Goal: Check status: Check status

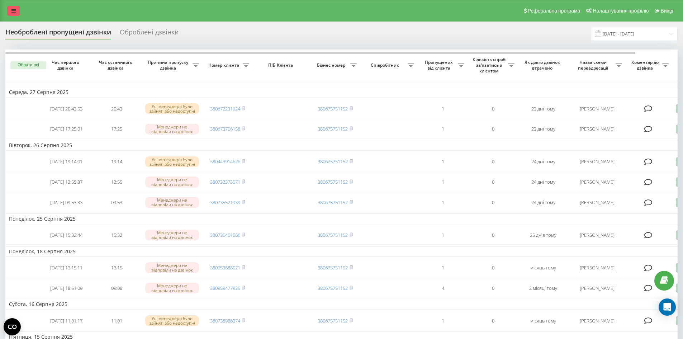
click at [14, 11] on icon at bounding box center [13, 10] width 4 height 5
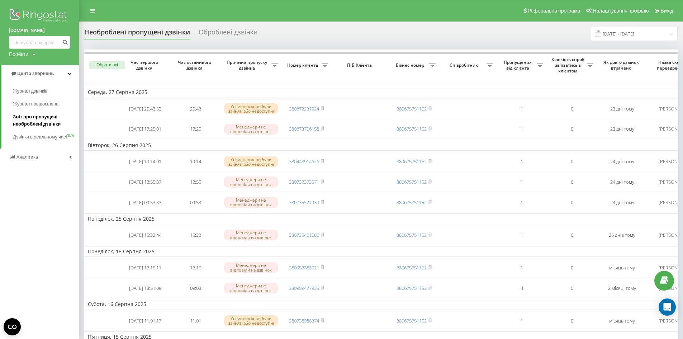
click at [36, 121] on span "Звіт про пропущені необроблені дзвінки" at bounding box center [44, 120] width 62 height 14
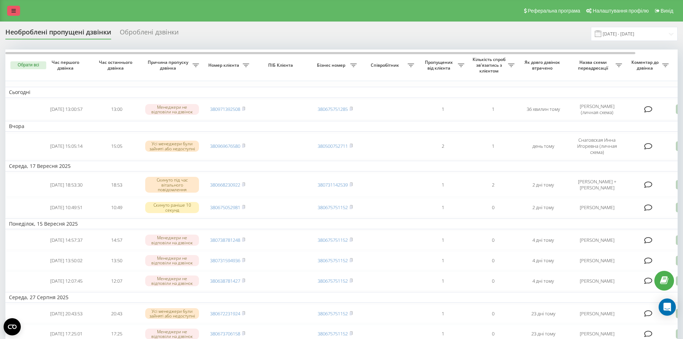
click at [18, 10] on link at bounding box center [13, 11] width 13 height 10
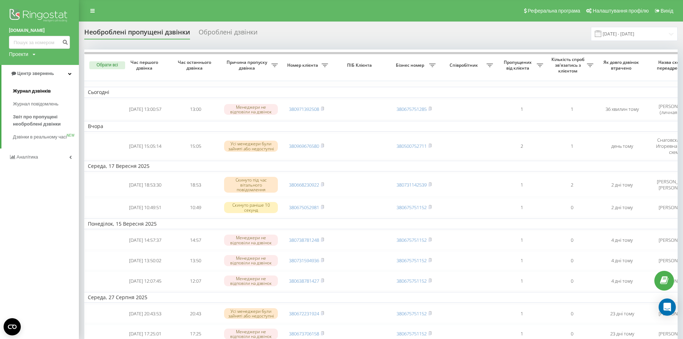
click at [36, 94] on span "Журнал дзвінків" at bounding box center [32, 91] width 38 height 7
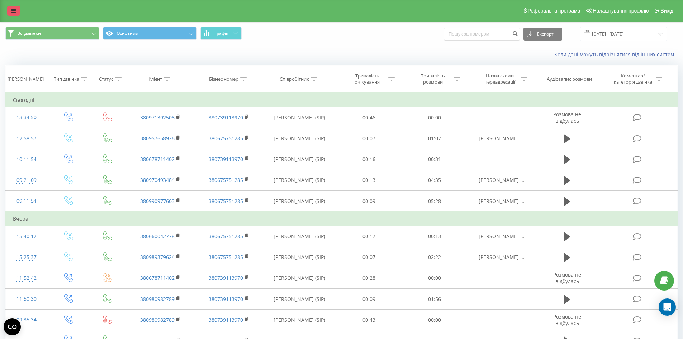
click at [16, 10] on link at bounding box center [13, 11] width 13 height 10
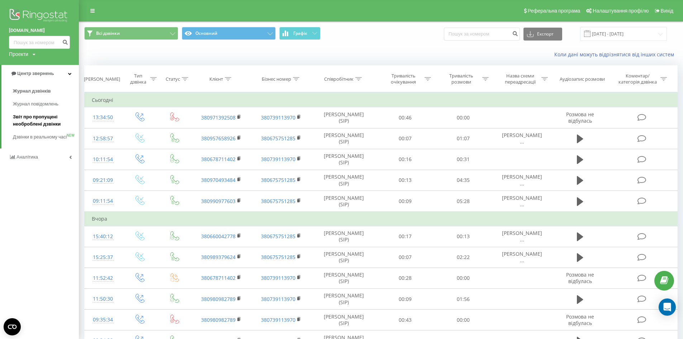
click at [38, 118] on span "Звіт про пропущені необроблені дзвінки" at bounding box center [44, 120] width 62 height 14
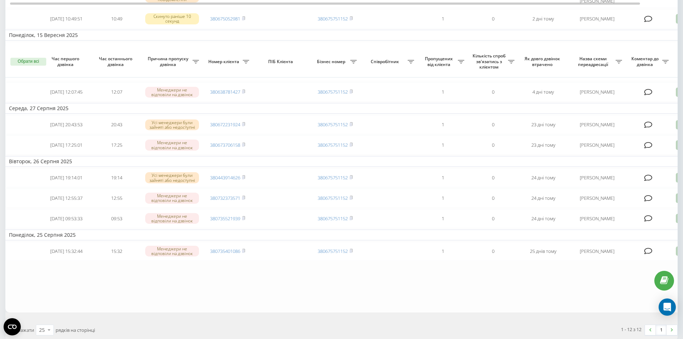
scroll to position [59, 0]
